Goal: Navigation & Orientation: Find specific page/section

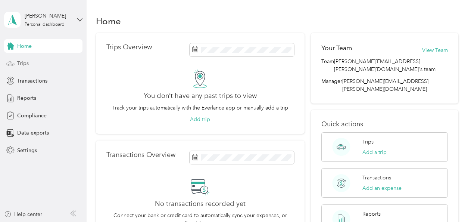
click at [46, 63] on div "Trips" at bounding box center [43, 63] width 78 height 13
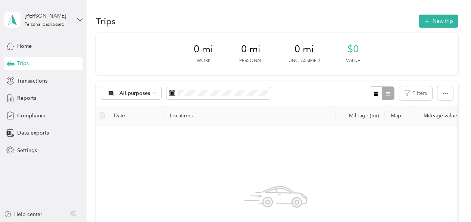
click at [43, 73] on div "Home Trips Transactions Reports Compliance Data exports Settings" at bounding box center [43, 98] width 78 height 118
click at [44, 80] on span "Transactions" at bounding box center [32, 81] width 30 height 8
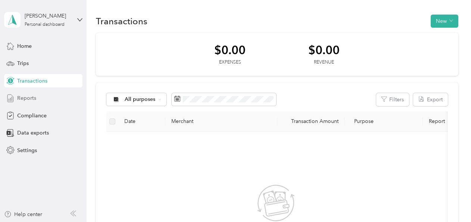
click at [40, 95] on div "Reports" at bounding box center [43, 97] width 78 height 13
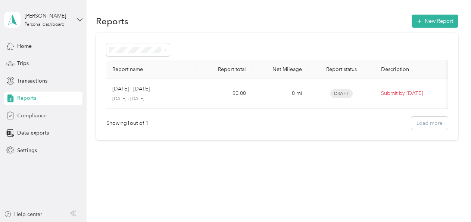
click at [43, 113] on span "Compliance" at bounding box center [31, 116] width 29 height 8
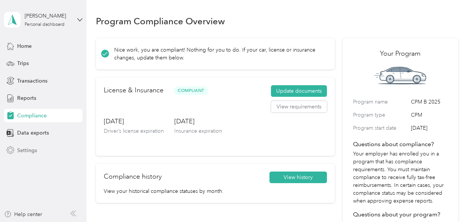
click at [37, 150] on div "Settings" at bounding box center [43, 149] width 78 height 13
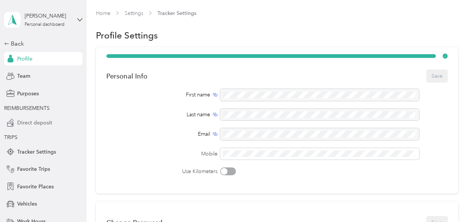
click at [35, 120] on span "Direct deposit" at bounding box center [34, 123] width 35 height 8
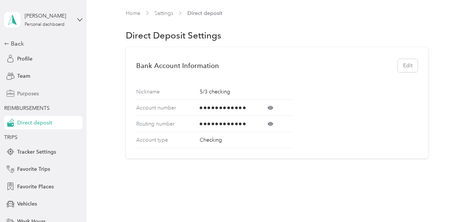
click at [33, 95] on span "Purposes" at bounding box center [28, 94] width 22 height 8
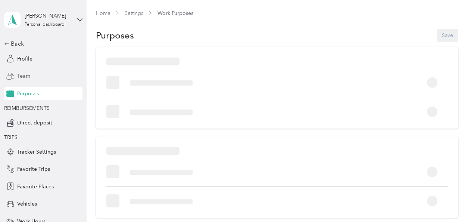
click at [36, 75] on div "Team" at bounding box center [43, 75] width 78 height 13
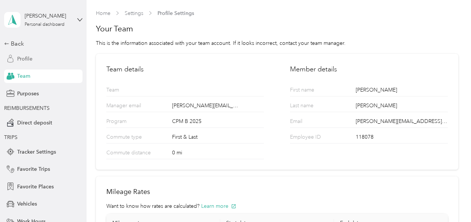
click at [40, 60] on div "Profile" at bounding box center [43, 58] width 78 height 13
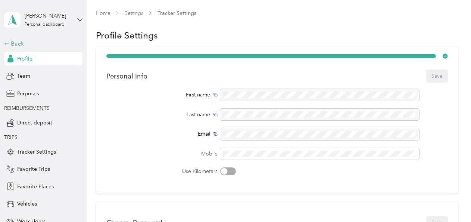
click at [40, 40] on div "Back" at bounding box center [41, 43] width 75 height 9
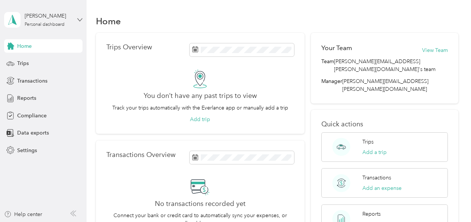
click at [78, 19] on icon at bounding box center [79, 19] width 5 height 5
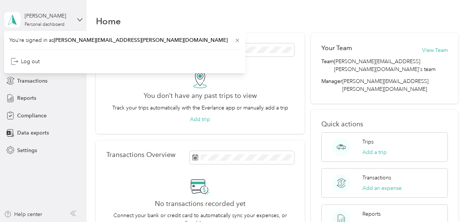
click at [77, 20] on div "[PERSON_NAME] Personal dashboard" at bounding box center [43, 20] width 78 height 26
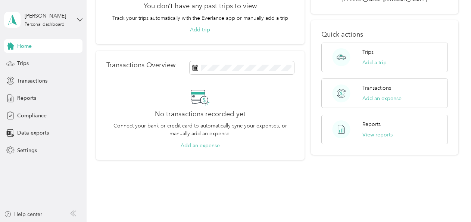
scroll to position [105, 0]
